Goal: Task Accomplishment & Management: Manage account settings

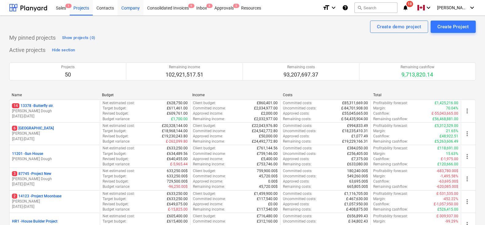
click at [136, 6] on div "Company" at bounding box center [131, 8] width 26 height 16
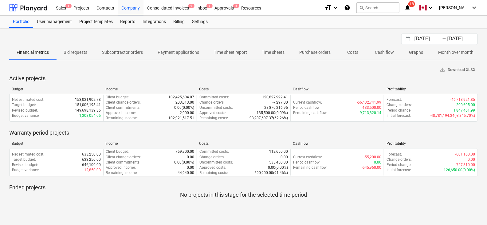
click at [183, 55] on p "Payment applications" at bounding box center [179, 52] width 42 height 6
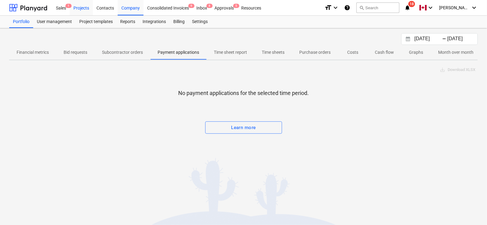
click at [89, 4] on div "Projects" at bounding box center [81, 8] width 23 height 16
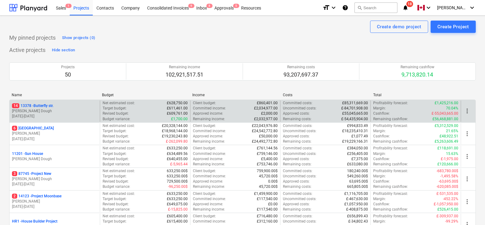
click at [63, 114] on p "01.05.2024 - 28.02.2025" at bounding box center [54, 116] width 85 height 5
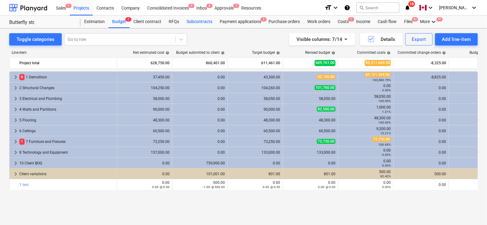
click at [189, 24] on div "Subcontracts" at bounding box center [199, 22] width 33 height 12
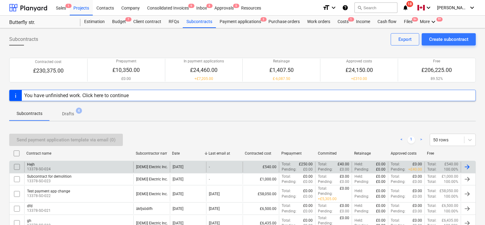
click at [17, 167] on input "checkbox" at bounding box center [17, 167] width 10 height 10
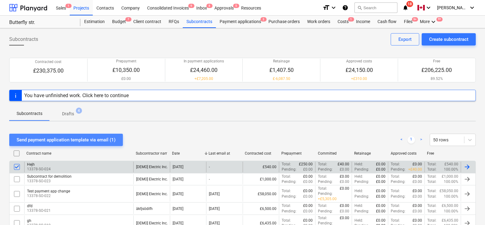
click at [45, 142] on div "Send payment application template via email (1)" at bounding box center [66, 140] width 99 height 8
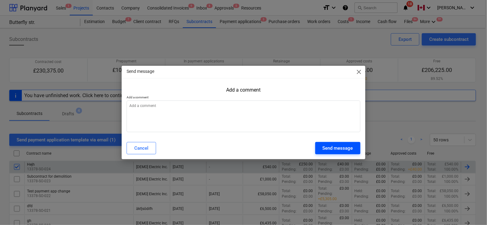
click at [331, 147] on div "Send message" at bounding box center [338, 148] width 30 height 8
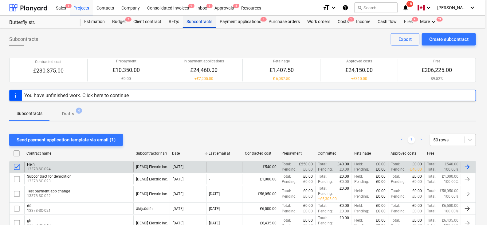
type textarea "x"
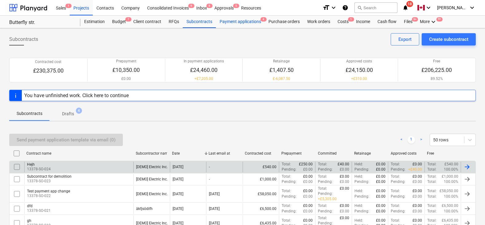
click at [241, 22] on div "Payment applications 4" at bounding box center [240, 22] width 49 height 12
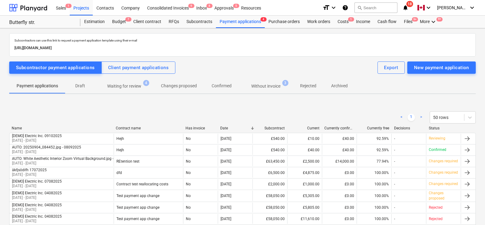
click at [409, 8] on icon "notifications" at bounding box center [406, 7] width 6 height 7
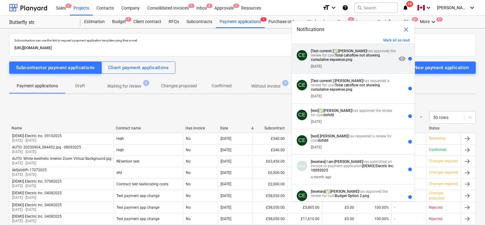
click at [342, 66] on div "10 days ago" at bounding box center [354, 65] width 86 height 7
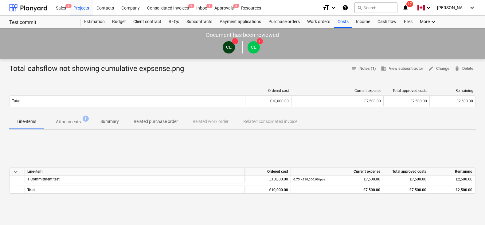
click at [414, 6] on span "17" at bounding box center [410, 4] width 7 height 6
click at [267, 82] on div "Total cahsflow not showing cumulative expsense.png notes Notes (1) business Vie…" at bounding box center [242, 227] width 485 height 337
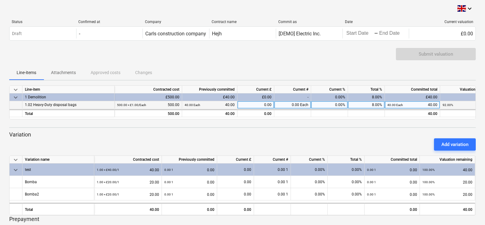
click at [368, 105] on div "8.00%" at bounding box center [366, 105] width 37 height 8
type input "10"
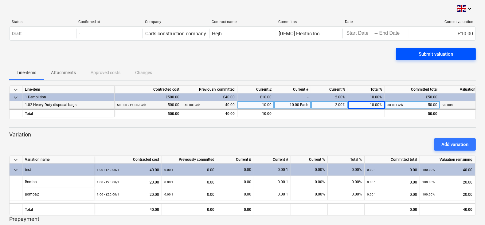
click at [432, 50] on div "Submit valuation" at bounding box center [436, 54] width 34 height 8
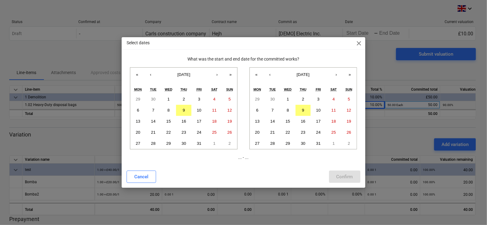
click at [170, 93] on div "Wed" at bounding box center [168, 89] width 15 height 8
click at [170, 96] on button "1" at bounding box center [168, 99] width 15 height 11
click at [203, 145] on button "31" at bounding box center [199, 143] width 15 height 11
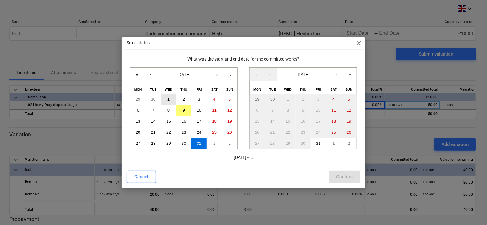
click at [169, 100] on abbr "1" at bounding box center [169, 99] width 2 height 5
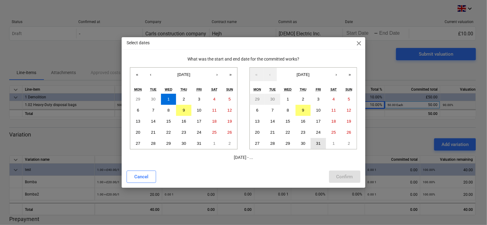
click at [317, 144] on abbr "31" at bounding box center [318, 143] width 5 height 5
click at [351, 179] on div "Confirm" at bounding box center [345, 177] width 17 height 8
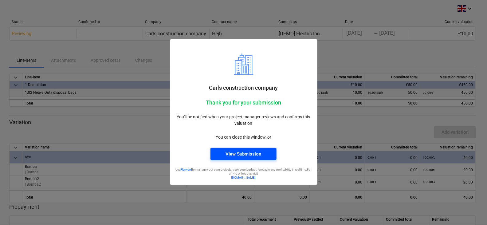
click at [239, 154] on div "View Submission" at bounding box center [244, 154] width 36 height 8
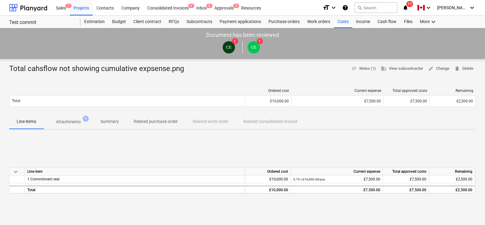
click at [409, 9] on icon "notifications" at bounding box center [406, 7] width 6 height 7
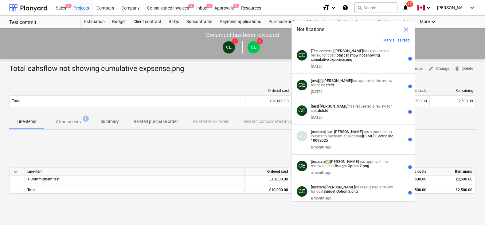
click at [247, 68] on div "Total cahsflow not showing cumulative expsense.png notes Notes (1) business Vie…" at bounding box center [242, 69] width 467 height 10
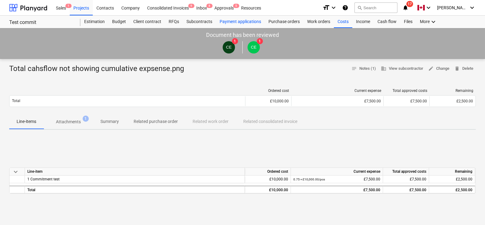
click at [219, 20] on div "Payment applications" at bounding box center [240, 22] width 49 height 12
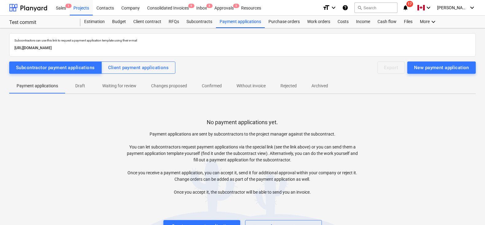
click at [82, 81] on span "Draft" at bounding box center [80, 86] width 30 height 10
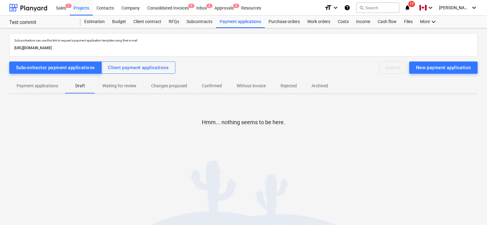
click at [55, 88] on p "Payment applications" at bounding box center [38, 86] width 42 height 6
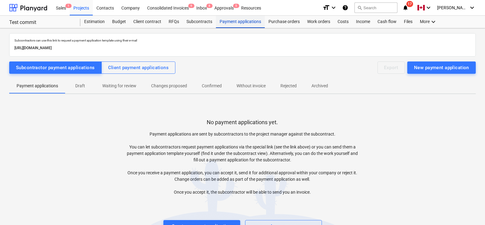
click at [223, 23] on div "Payment applications" at bounding box center [240, 22] width 49 height 12
click at [84, 86] on p "Draft" at bounding box center [80, 86] width 15 height 6
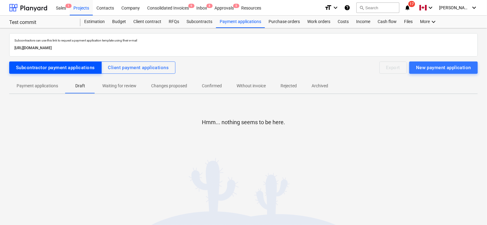
click at [74, 64] on div "Subcontractor payment applications" at bounding box center [55, 68] width 79 height 8
click at [56, 81] on span "Payment applications" at bounding box center [37, 86] width 56 height 10
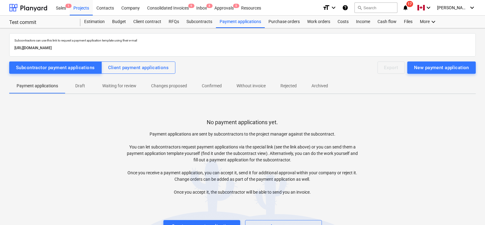
click at [193, 29] on div "Subcontractors can use this link to request a payment application template usin…" at bounding box center [242, 135] width 485 height 214
click at [192, 26] on div "Subcontracts" at bounding box center [199, 22] width 33 height 12
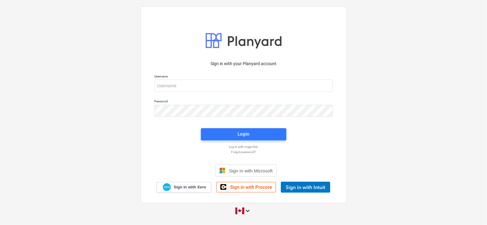
click at [81, 8] on div "Sign in with your Planyard account Username Password Login Log in with magic li…" at bounding box center [243, 113] width 487 height 222
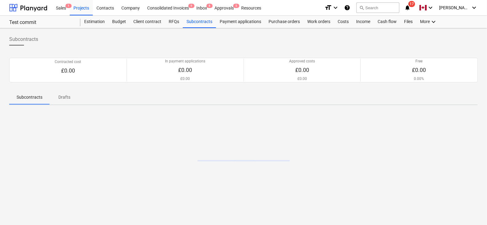
click at [81, 9] on div "Projects" at bounding box center [81, 8] width 23 height 16
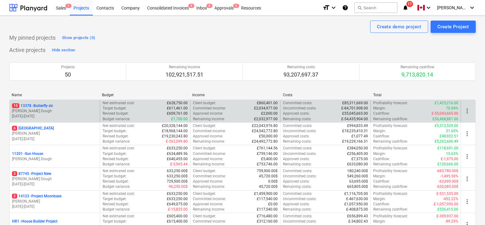
click at [67, 109] on p "[PERSON_NAME] Dough" at bounding box center [54, 111] width 85 height 5
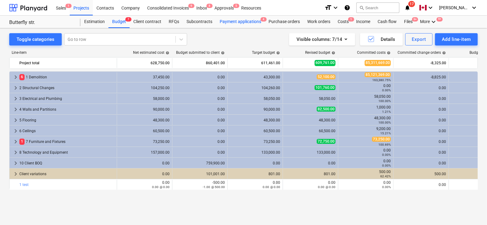
click at [230, 23] on div "Payment applications 4" at bounding box center [240, 22] width 49 height 12
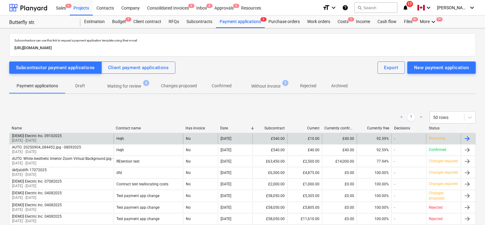
click at [65, 135] on div "[DEMO] Electric Inc. 09102025 01 Oct 2025 - 31 Oct 2025" at bounding box center [62, 139] width 104 height 10
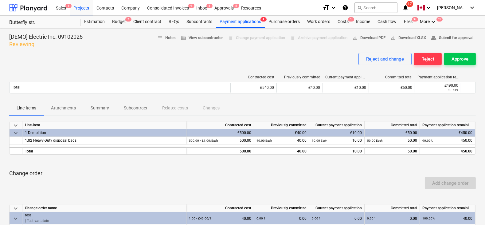
click at [446, 38] on span "people_alt Submit for approval" at bounding box center [452, 37] width 42 height 7
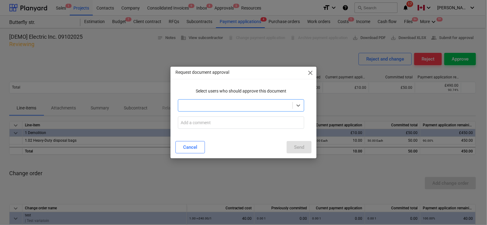
click at [250, 106] on div at bounding box center [235, 105] width 109 height 6
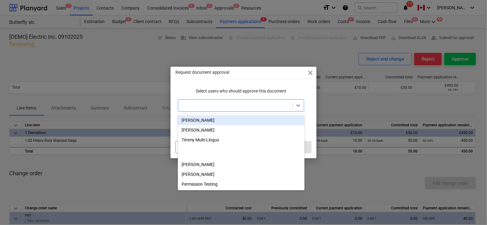
click at [232, 120] on div "John Dough" at bounding box center [241, 120] width 127 height 10
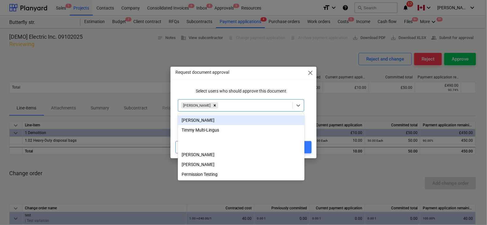
click at [233, 88] on p "Select users who should approve this document" at bounding box center [241, 91] width 127 height 6
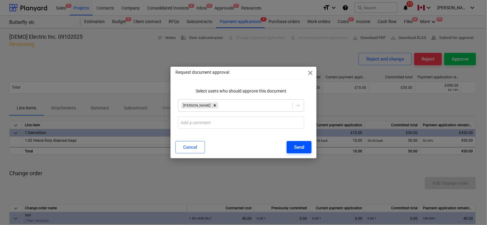
click at [294, 147] on div "Send" at bounding box center [299, 147] width 10 height 8
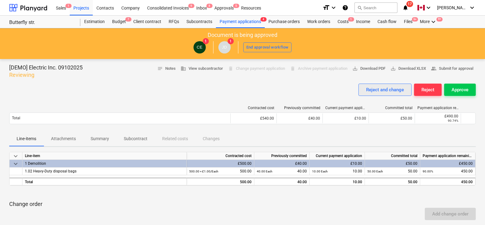
click at [374, 93] on div "Reject and change" at bounding box center [385, 90] width 38 height 8
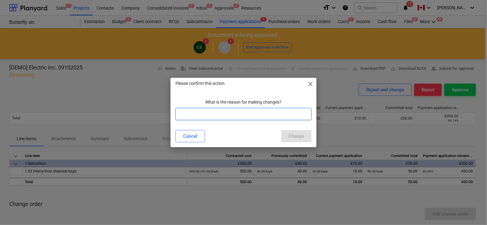
click at [291, 116] on input "text" at bounding box center [244, 114] width 137 height 12
type input "qwdsew"
click at [304, 136] on div "Change" at bounding box center [297, 136] width 16 height 8
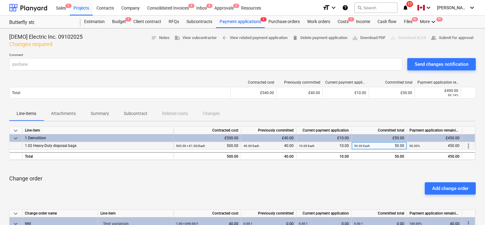
click at [343, 145] on div "10.00 Each 10.00" at bounding box center [324, 146] width 50 height 8
click at [468, 145] on span "more_vert" at bounding box center [468, 145] width 7 height 7
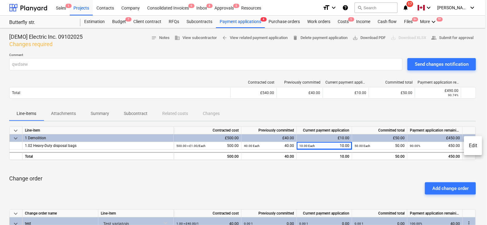
click at [472, 145] on li "Edit" at bounding box center [473, 146] width 18 height 14
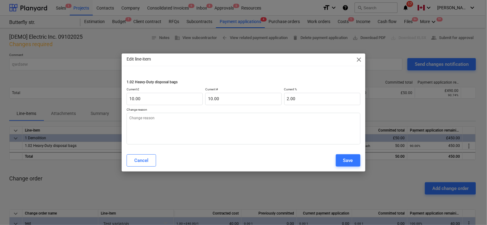
type textarea "x"
click at [232, 102] on input "10" at bounding box center [243, 99] width 76 height 12
type input "10.00"
type textarea "x"
click at [159, 106] on div "1.02 Heavy-Duty disposal bags Current £ 10.00 Current # 10.00 Current % 2.00 Ch…" at bounding box center [244, 108] width 234 height 72
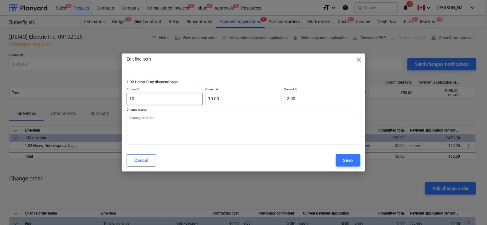
click at [159, 101] on input "10" at bounding box center [165, 99] width 76 height 12
type input "8"
type textarea "x"
type input "8.00"
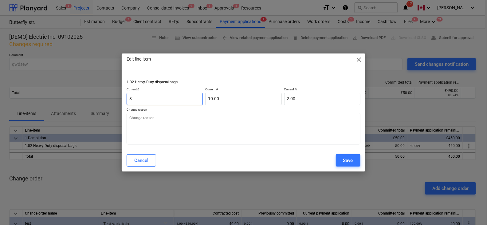
type input "1.60"
type input "8.00"
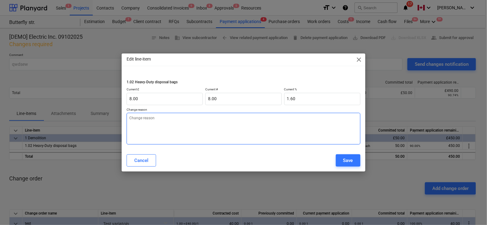
click at [148, 126] on textarea at bounding box center [244, 129] width 234 height 32
type textarea "x"
type textarea "B"
type textarea "x"
type textarea "Be"
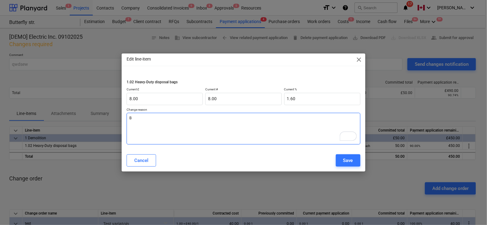
type textarea "x"
type textarea "Bec"
type textarea "x"
type textarea "Beca"
type textarea "x"
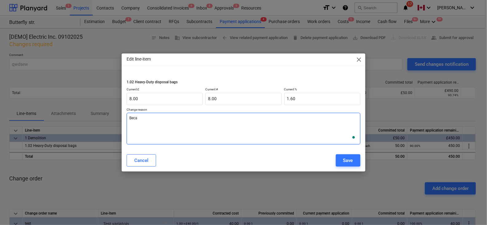
type textarea "Becau"
type textarea "x"
type textarea "Becaus"
type textarea "x"
type textarea "Because"
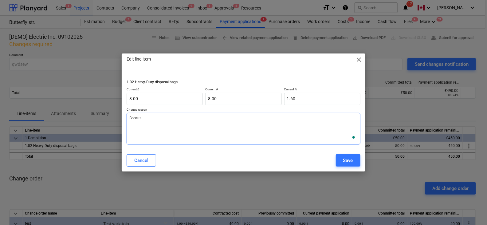
type textarea "x"
type textarea "Because"
type textarea "x"
type textarea "Because I"
type textarea "x"
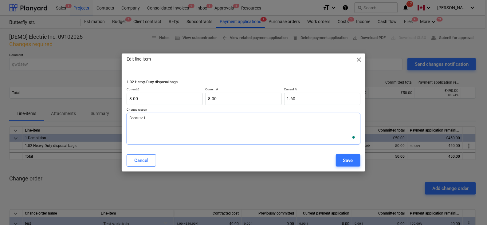
type textarea "Because I s"
type textarea "x"
type textarea "Because I sa"
type textarea "x"
type textarea "Because I sai"
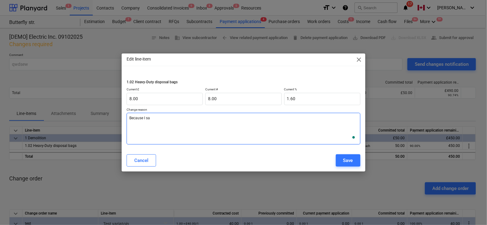
type textarea "x"
type textarea "Because I said"
type textarea "x"
type textarea "Because I said"
type textarea "x"
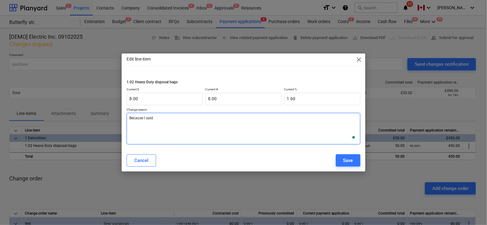
type textarea "Because I said s"
type textarea "x"
type textarea "Because I said so"
type textarea "x"
type textarea "Because I said so"
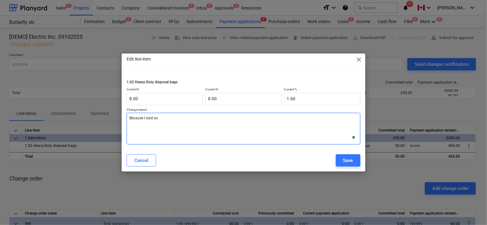
type textarea "x"
type textarea "Because I said so"
type textarea "x"
type textarea "Because I said so"
click at [350, 159] on div "Save" at bounding box center [348, 160] width 10 height 8
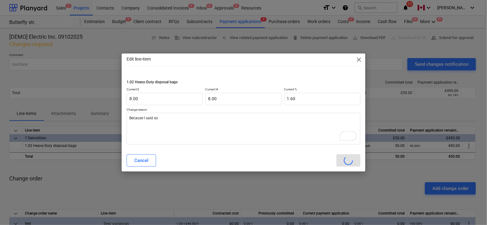
type textarea "x"
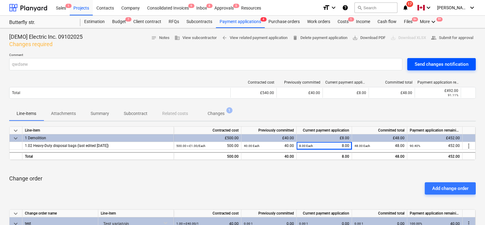
click at [422, 62] on div "Send changes notification" at bounding box center [442, 64] width 54 height 8
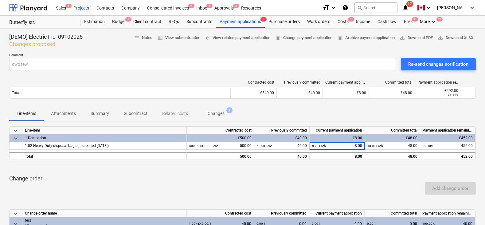
scroll to position [4, 0]
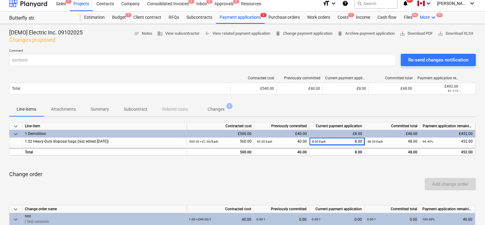
click at [432, 22] on div "More keyboard_arrow_down 9+" at bounding box center [429, 17] width 25 height 12
click at [125, 7] on div "Company" at bounding box center [131, 3] width 26 height 16
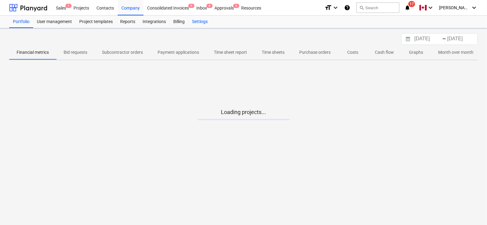
click at [197, 23] on div "Settings" at bounding box center [199, 22] width 23 height 12
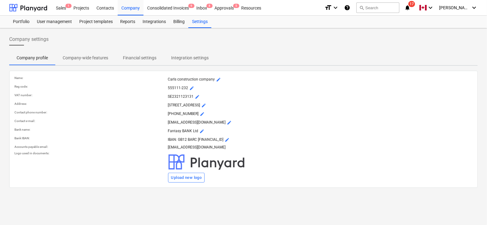
click at [86, 56] on p "Company-wide features" at bounding box center [86, 58] width 46 height 6
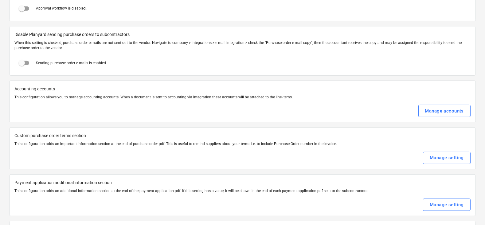
scroll to position [775, 0]
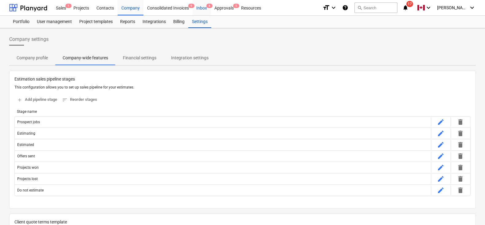
click at [201, 5] on div "Inbox 8" at bounding box center [202, 8] width 18 height 16
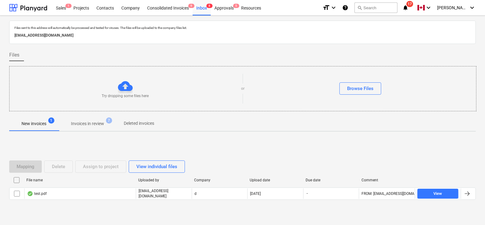
click at [88, 127] on span "Invoices in review 7" at bounding box center [88, 123] width 58 height 11
